Goal: Find specific page/section: Find specific page/section

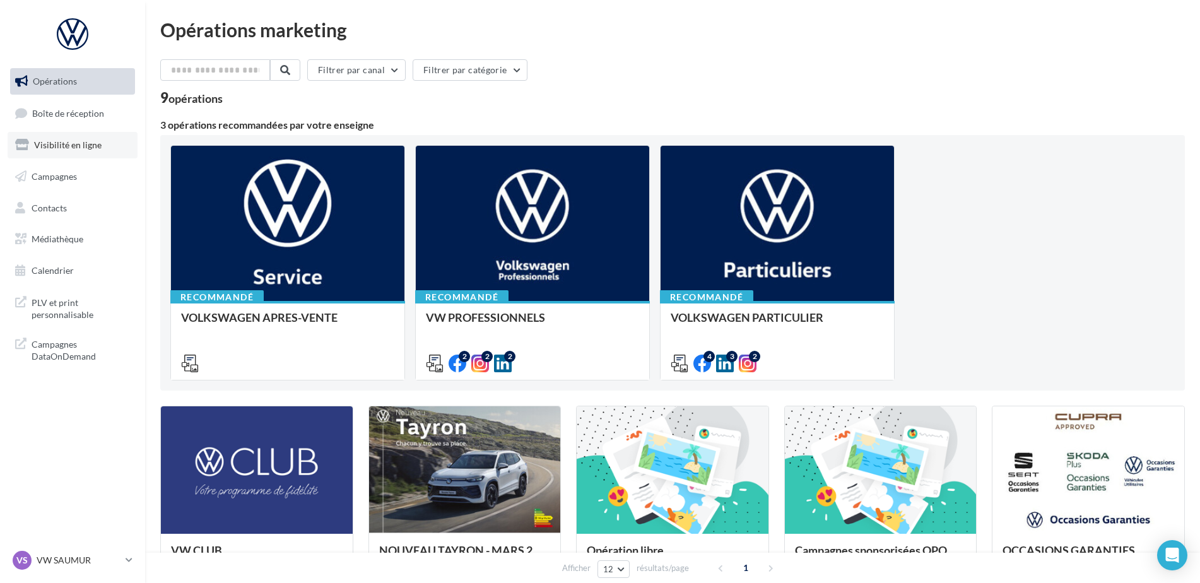
click at [64, 149] on span "Visibilité en ligne" at bounding box center [68, 144] width 68 height 11
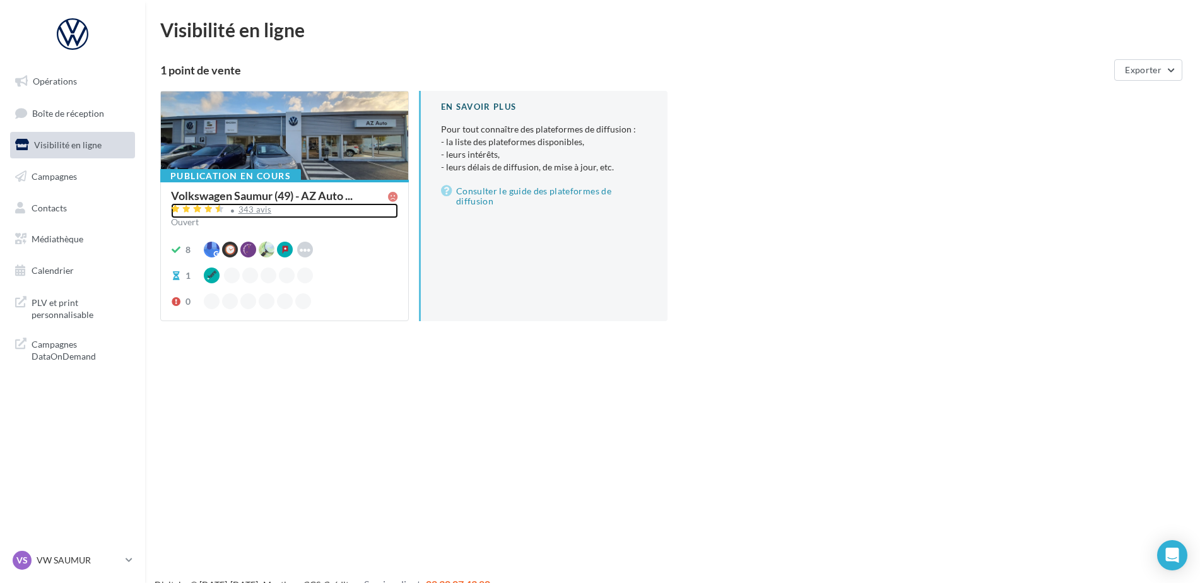
click at [255, 210] on div "343 avis" at bounding box center [255, 210] width 33 height 8
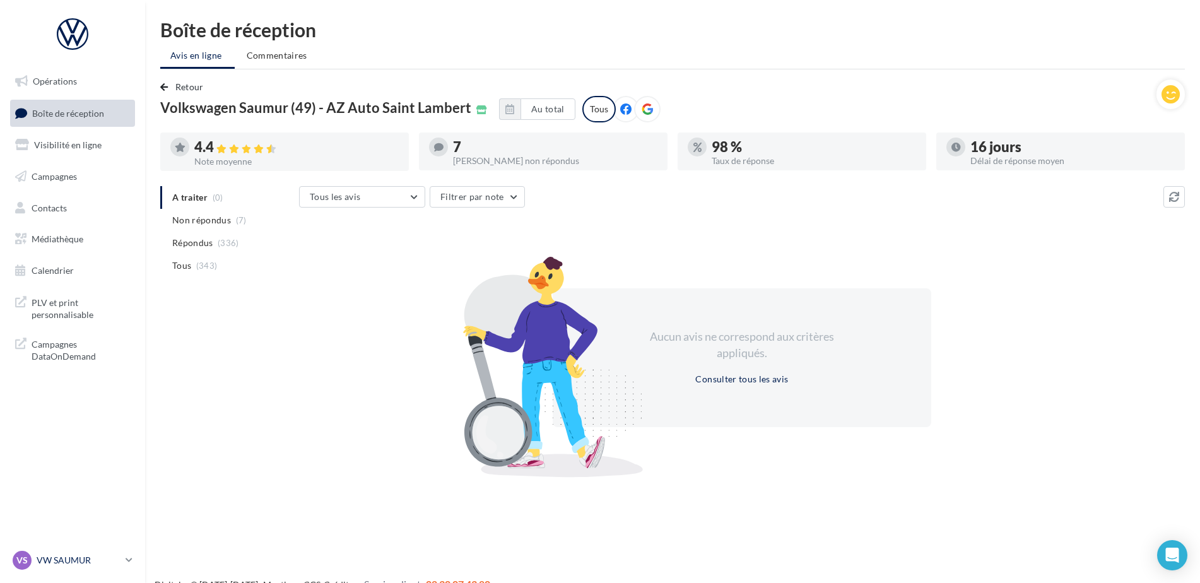
click at [73, 560] on p "VW SAUMUR" at bounding box center [79, 560] width 84 height 13
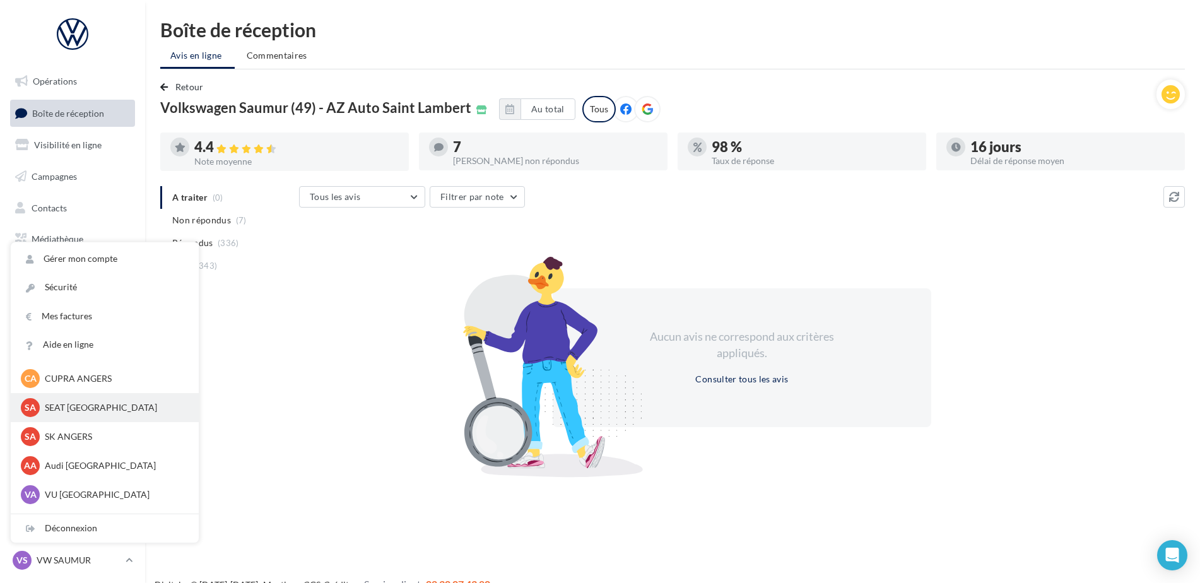
scroll to position [63, 0]
click at [76, 463] on p "Audi ANGERS" at bounding box center [114, 465] width 139 height 13
